Goal: Use online tool/utility: Utilize a website feature to perform a specific function

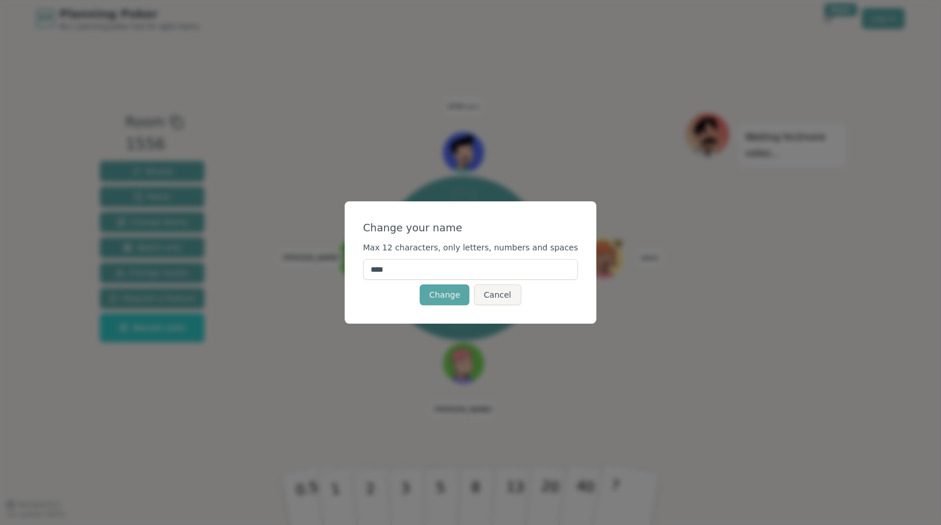
click at [437, 272] on input "****" at bounding box center [470, 269] width 215 height 21
type input "*"
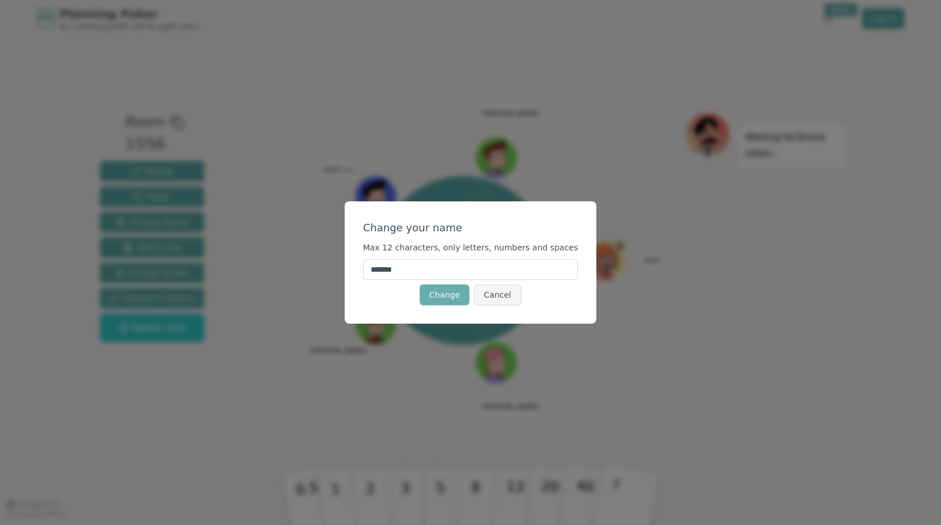
type input "*******"
click at [439, 294] on button "Change" at bounding box center [445, 294] width 50 height 21
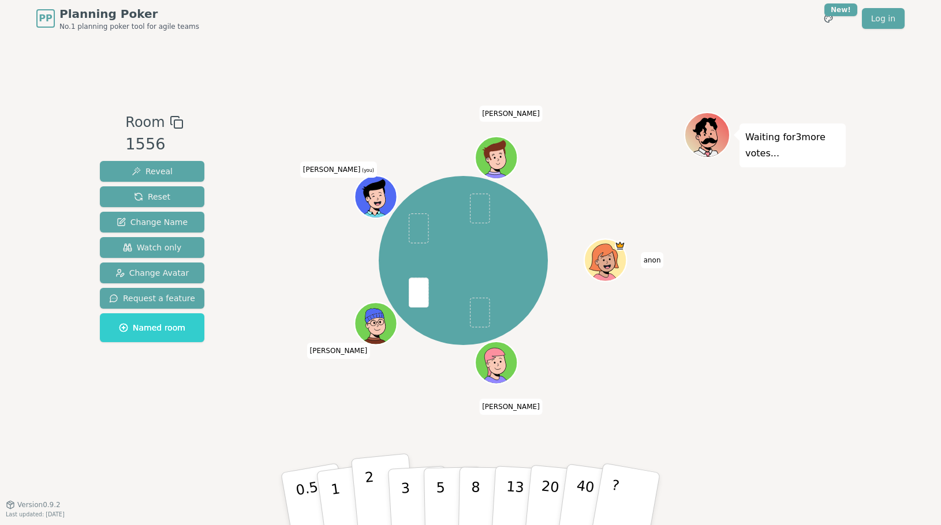
click at [372, 492] on button "2" at bounding box center [384, 500] width 66 height 92
click at [372, 196] on icon at bounding box center [377, 196] width 41 height 5
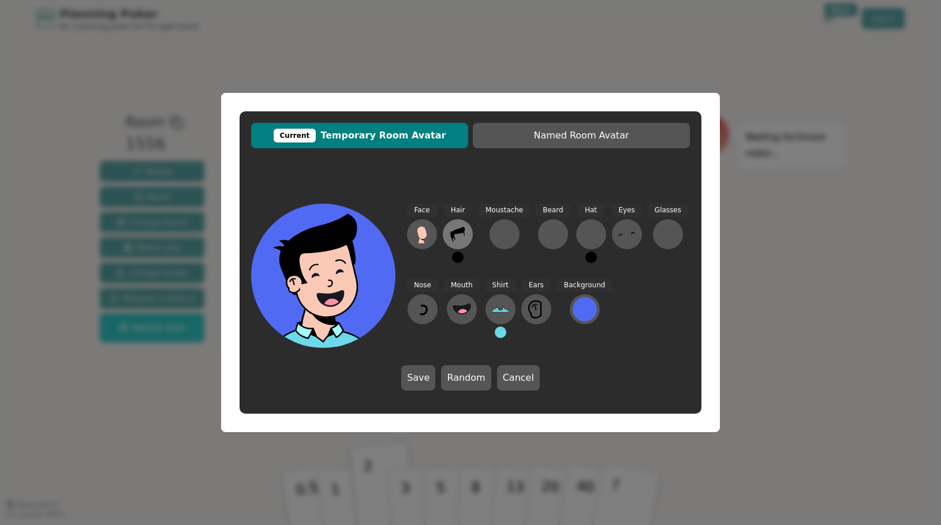
click at [454, 237] on icon at bounding box center [453, 237] width 4 height 6
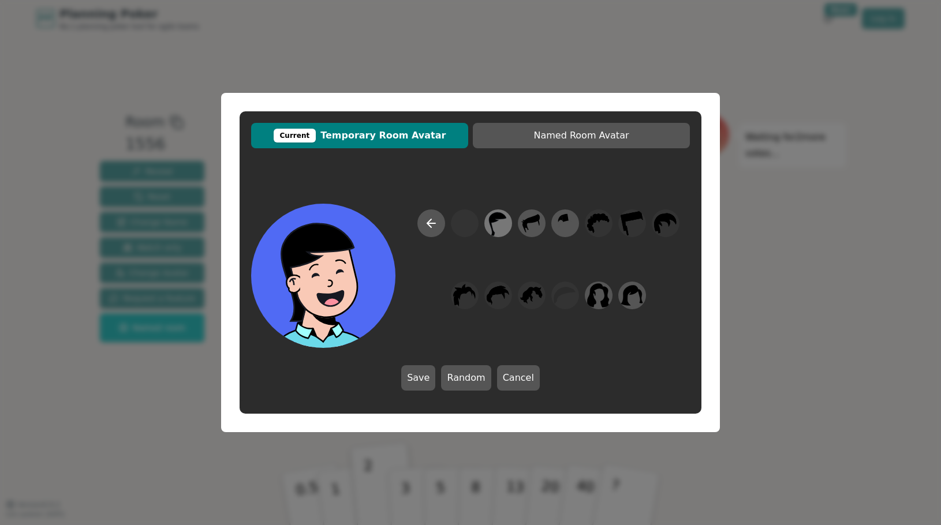
click at [501, 229] on icon at bounding box center [497, 224] width 23 height 26
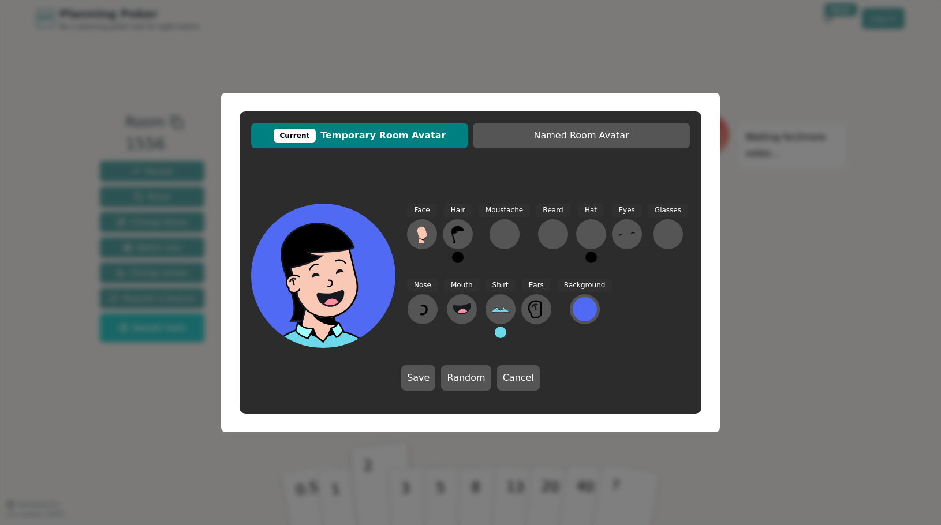
click at [731, 262] on div "Current Temporary Room Avatar Named Room Avatar Face Hair Moustache [PERSON_NAM…" at bounding box center [470, 262] width 941 height 525
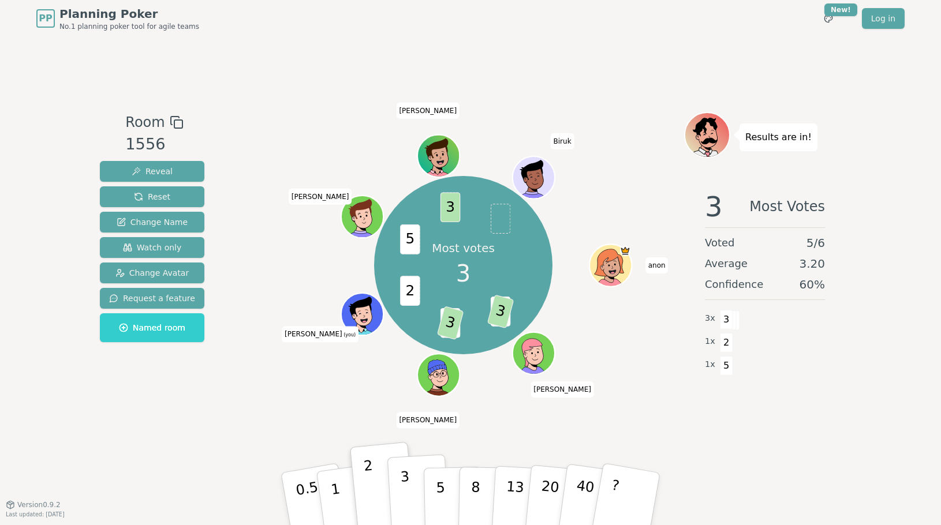
click at [407, 482] on button "3" at bounding box center [418, 499] width 63 height 90
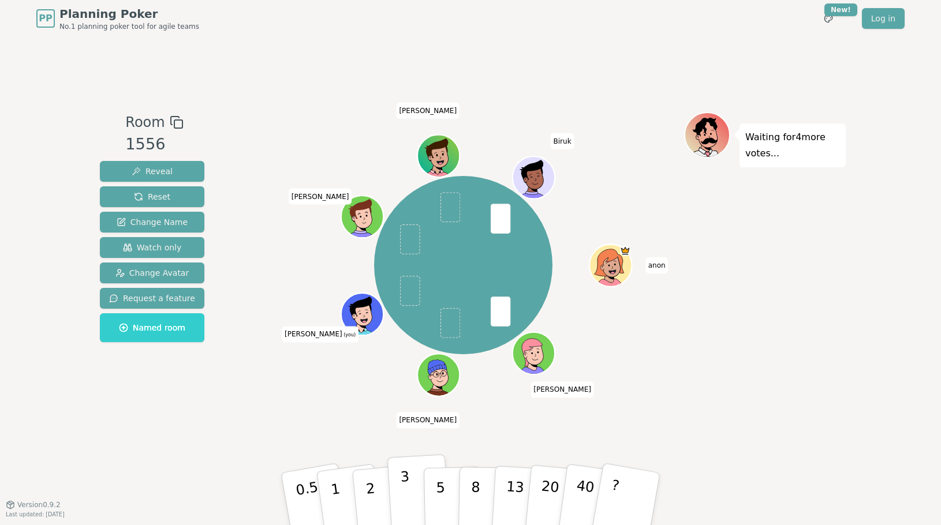
click at [403, 489] on button "3" at bounding box center [418, 499] width 63 height 90
click at [440, 484] on button "5" at bounding box center [453, 499] width 59 height 88
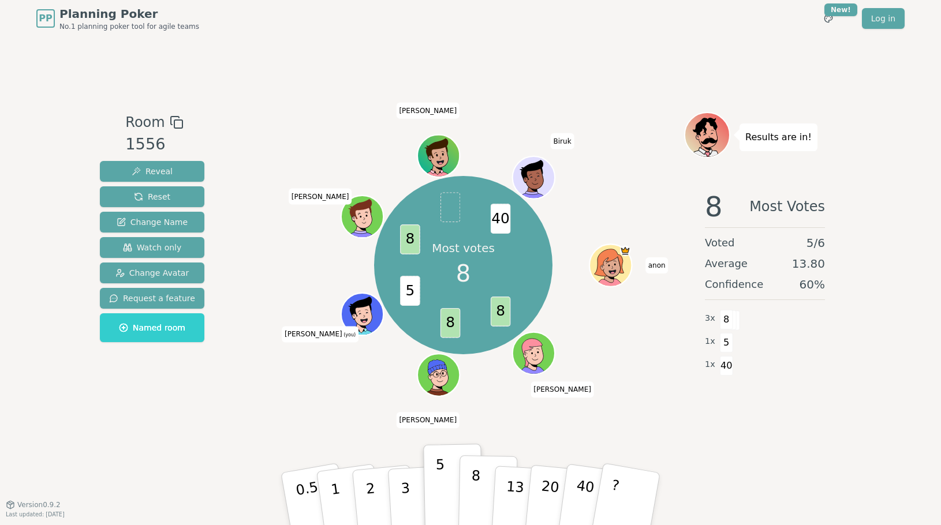
click at [480, 486] on button "8" at bounding box center [487, 499] width 59 height 88
